Goal: Register for event/course

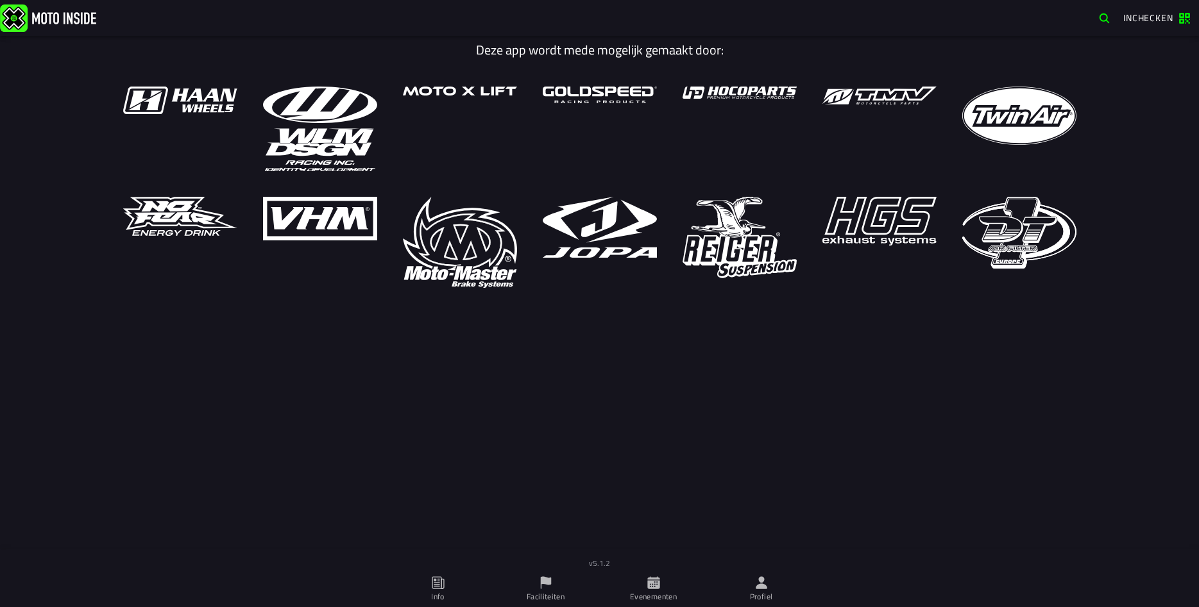
click at [759, 593] on ion-label "Profiel" at bounding box center [761, 597] width 23 height 12
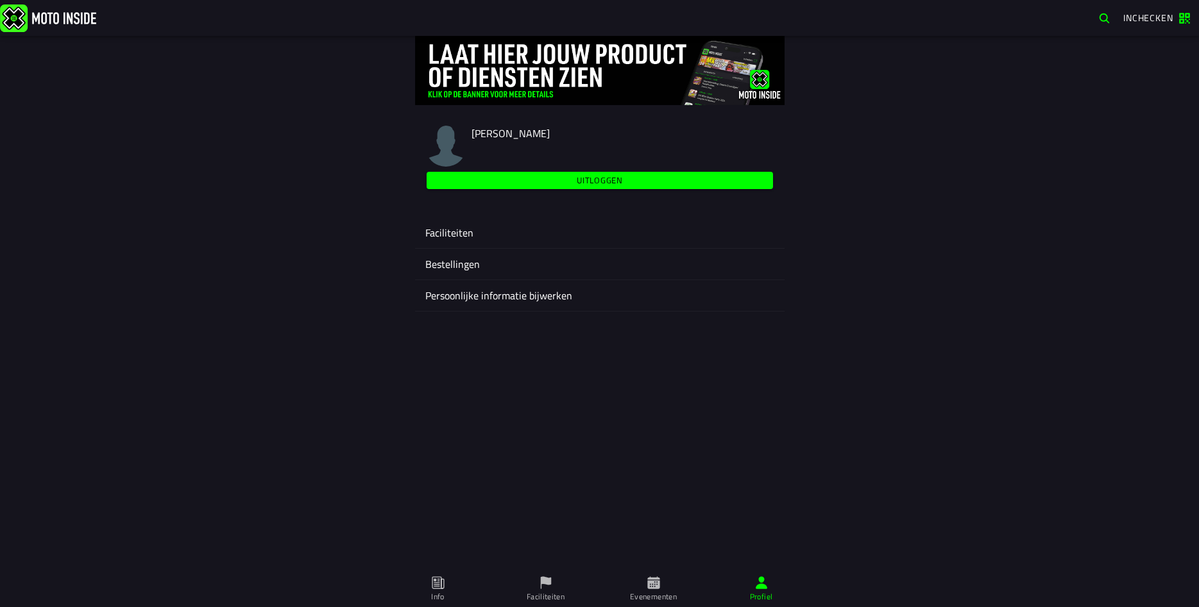
click at [432, 240] on ion-label "Faciliteiten" at bounding box center [599, 232] width 349 height 15
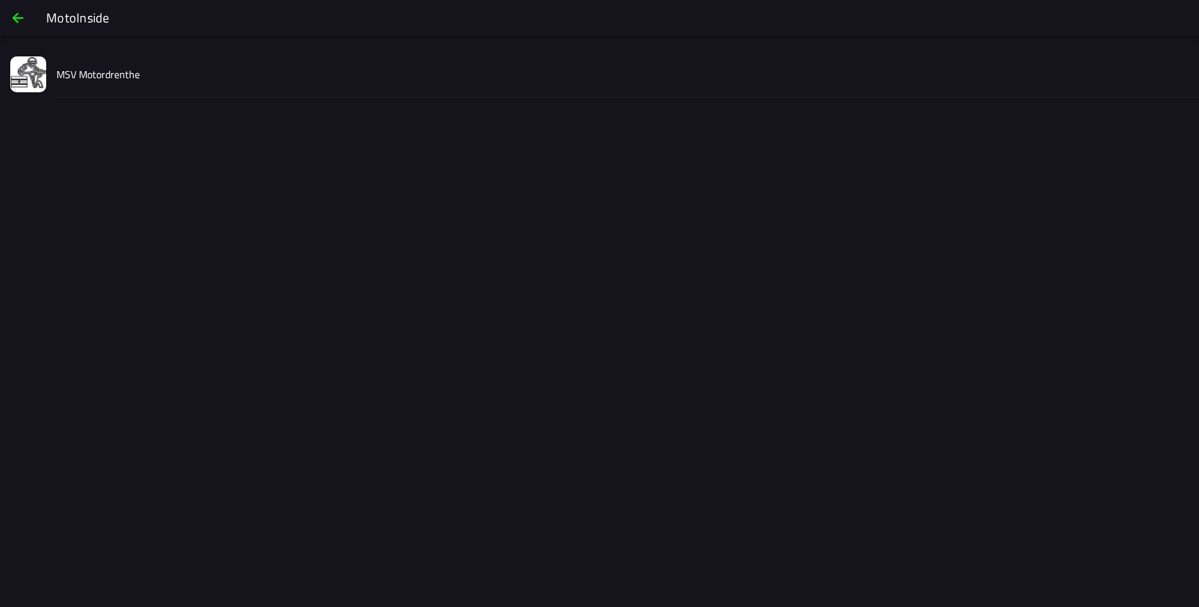
click at [0, 0] on slot "MSV Motordrenthe" at bounding box center [0, 0] width 0 height 0
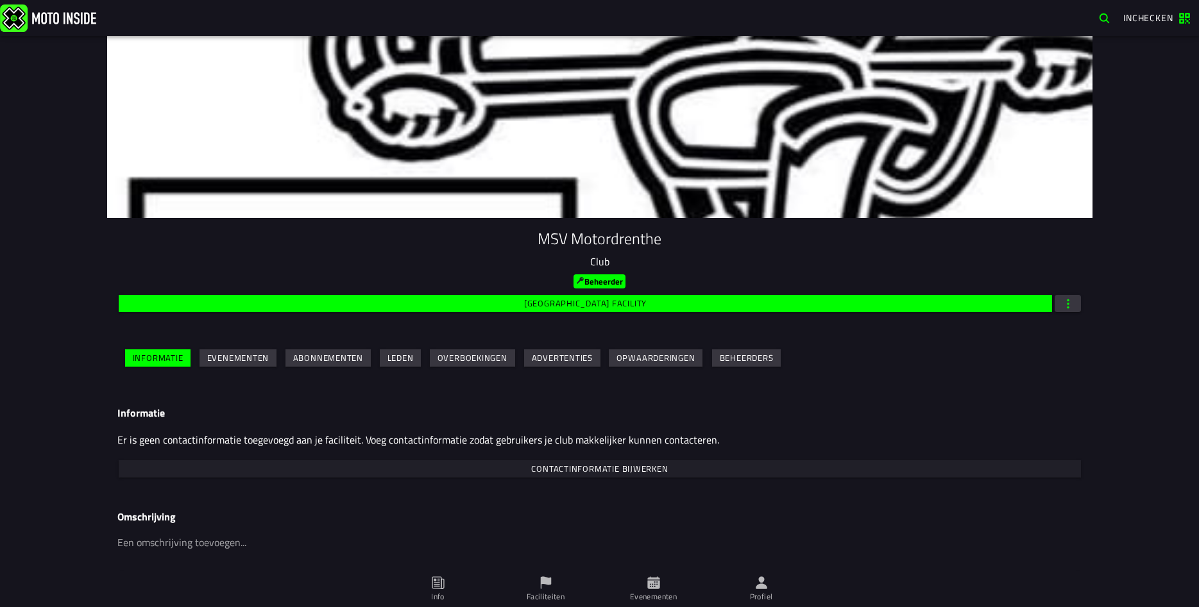
click at [0, 0] on slot "Evenementen" at bounding box center [0, 0] width 0 height 0
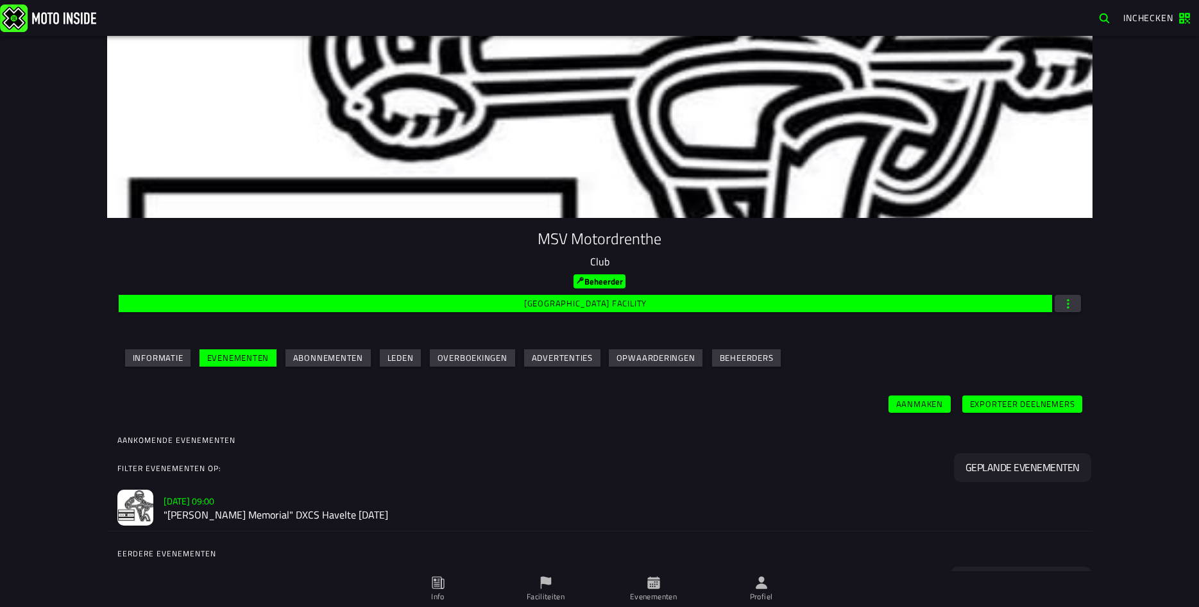
click at [259, 512] on h2 ""[PERSON_NAME] Memorial" DXCS Havelte [DATE]" at bounding box center [623, 515] width 918 height 12
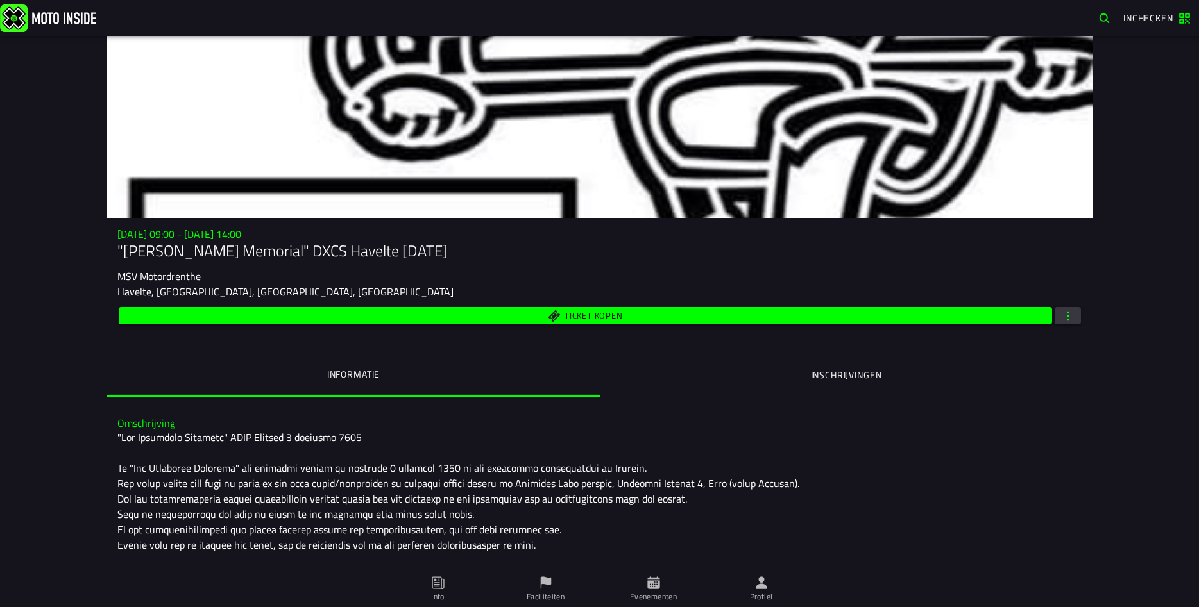
click at [850, 376] on ion-segment-button "Inschrijvingen" at bounding box center [846, 375] width 493 height 44
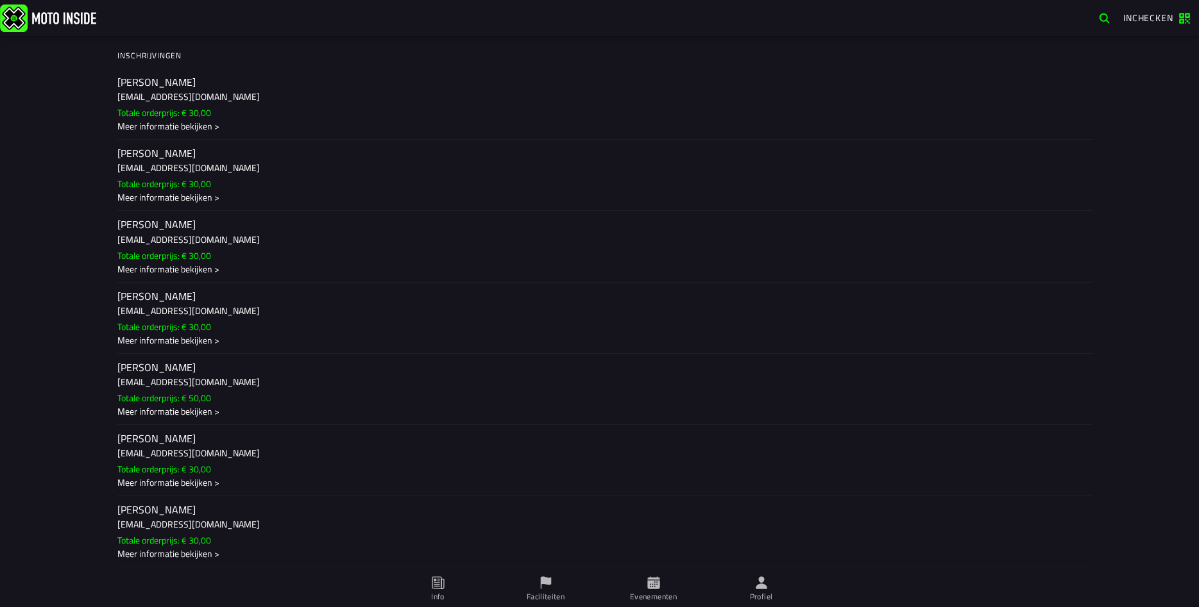
scroll to position [371, 0]
